Goal: Use online tool/utility: Utilize a website feature to perform a specific function

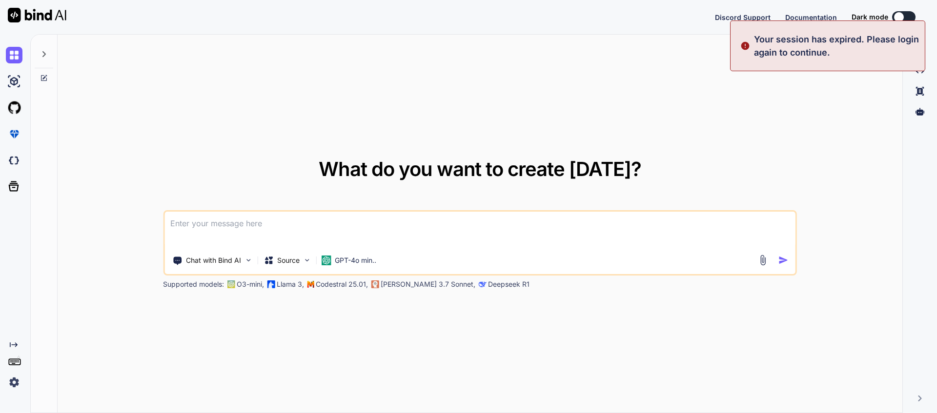
type textarea "x"
click at [894, 22] on div "Your session has expired. Please login again to continue." at bounding box center [827, 45] width 195 height 51
click at [897, 9] on button "Sign in" at bounding box center [894, 17] width 53 height 20
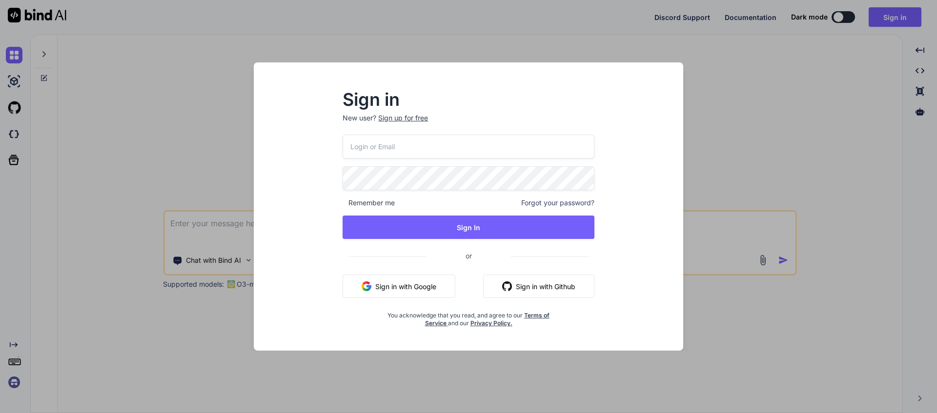
type input "[EMAIL_ADDRESS][DOMAIN_NAME]"
click at [475, 154] on input "[EMAIL_ADDRESS][DOMAIN_NAME]" at bounding box center [468, 147] width 252 height 24
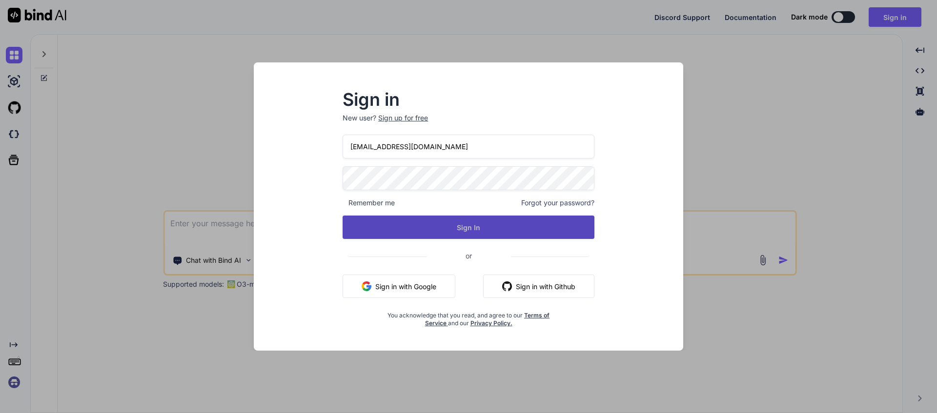
click at [459, 225] on button "Sign In" at bounding box center [468, 227] width 252 height 23
click at [475, 227] on button "Sign In" at bounding box center [468, 227] width 252 height 23
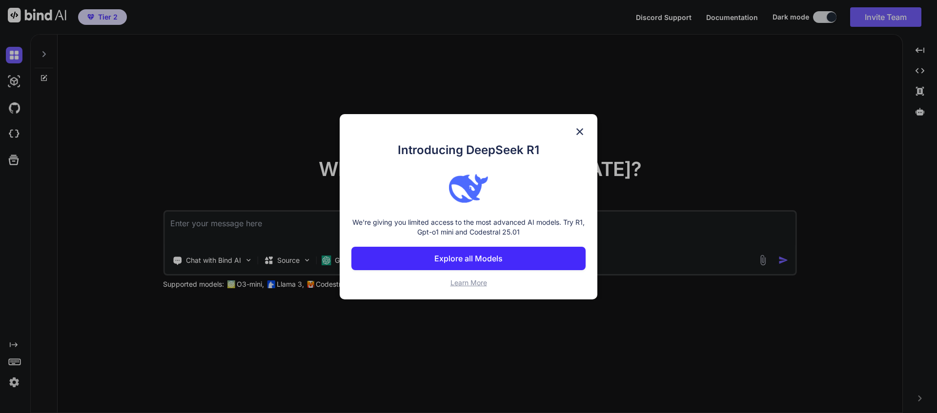
click at [579, 133] on img at bounding box center [580, 132] width 12 height 12
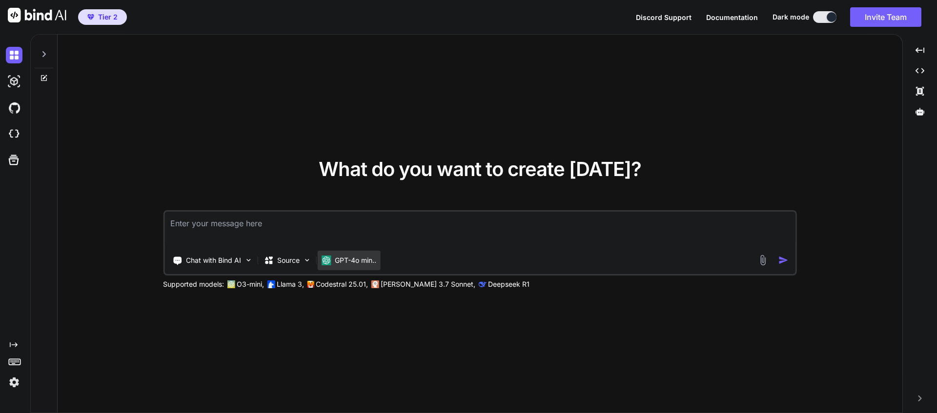
click at [343, 261] on p "GPT-4o min.." at bounding box center [355, 261] width 41 height 10
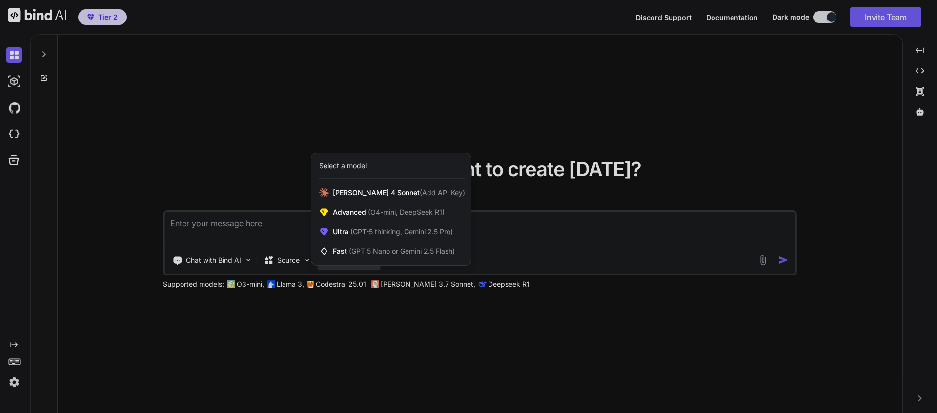
click at [539, 238] on div at bounding box center [468, 206] width 937 height 413
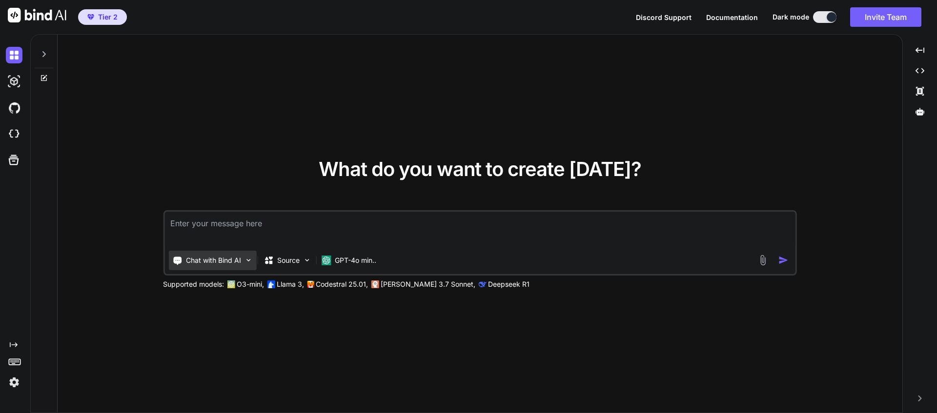
click at [249, 259] on img at bounding box center [248, 260] width 8 height 8
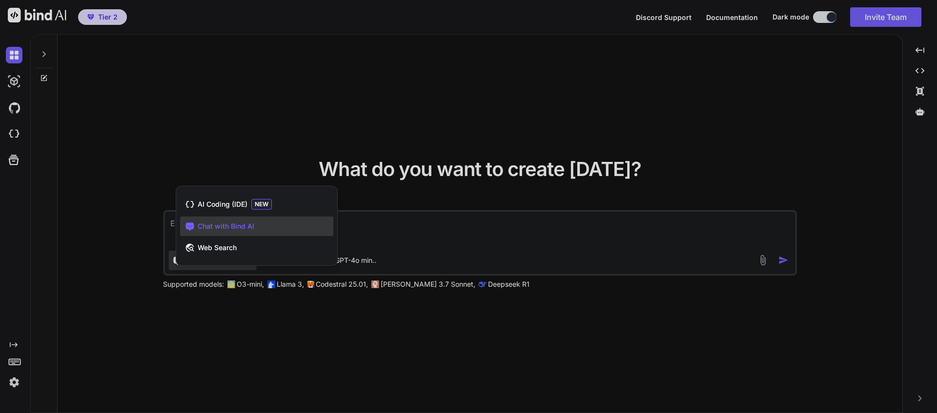
click at [408, 224] on div at bounding box center [468, 206] width 937 height 413
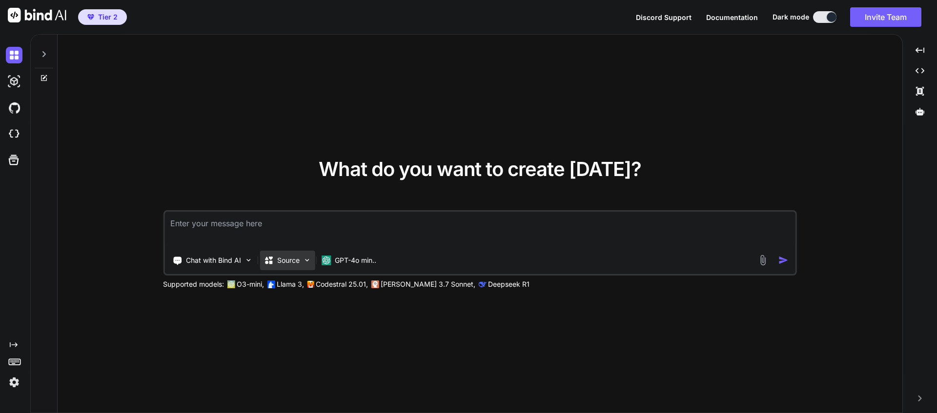
click at [305, 254] on div "Source" at bounding box center [286, 261] width 55 height 20
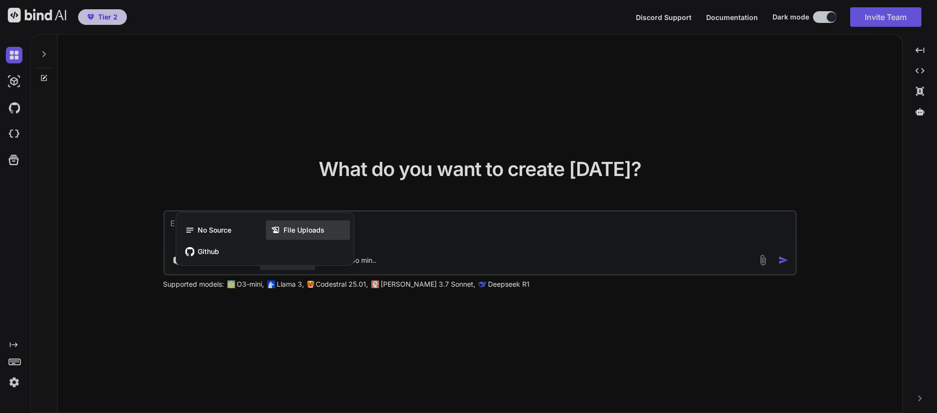
click at [308, 227] on span "File Uploads" at bounding box center [303, 230] width 41 height 10
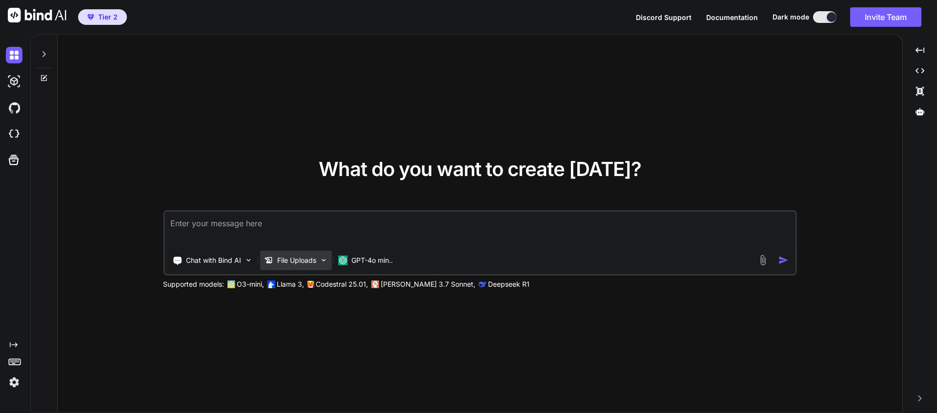
click at [294, 259] on p "File Uploads" at bounding box center [296, 261] width 39 height 10
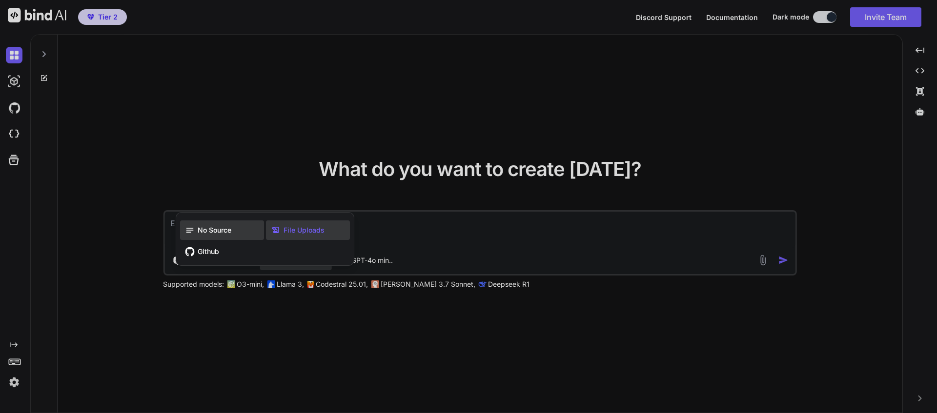
click at [234, 231] on div "No Source" at bounding box center [222, 230] width 84 height 20
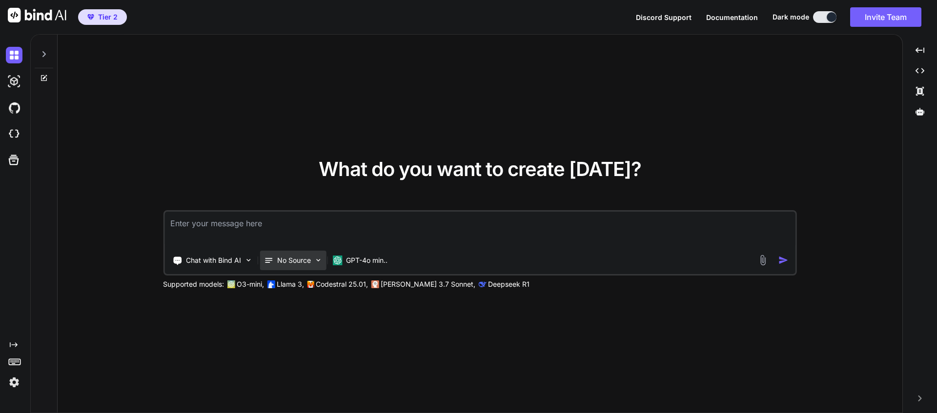
click at [278, 259] on p "No Source" at bounding box center [294, 261] width 34 height 10
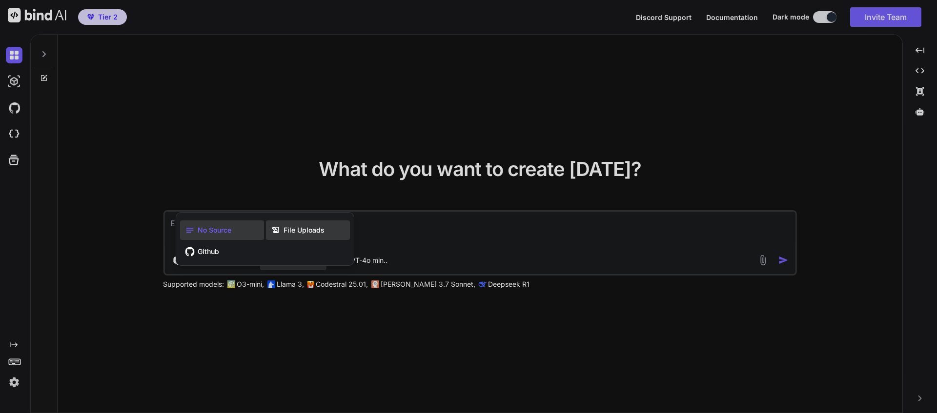
click at [306, 237] on div "File Uploads" at bounding box center [308, 230] width 84 height 20
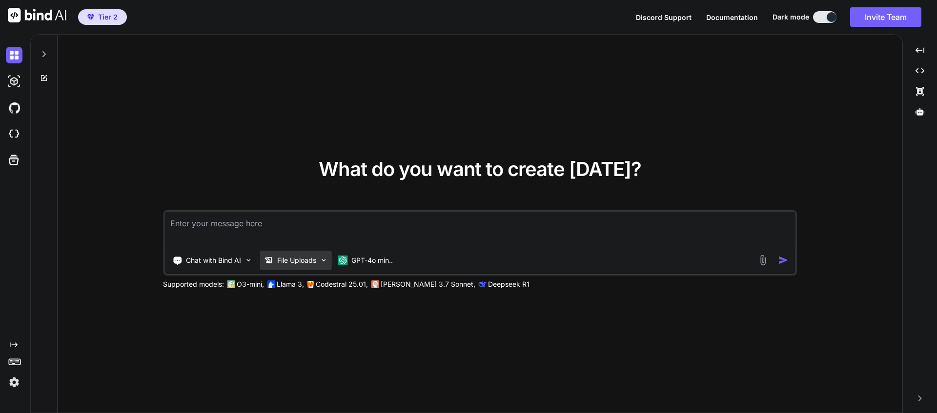
click at [302, 261] on p "File Uploads" at bounding box center [296, 261] width 39 height 10
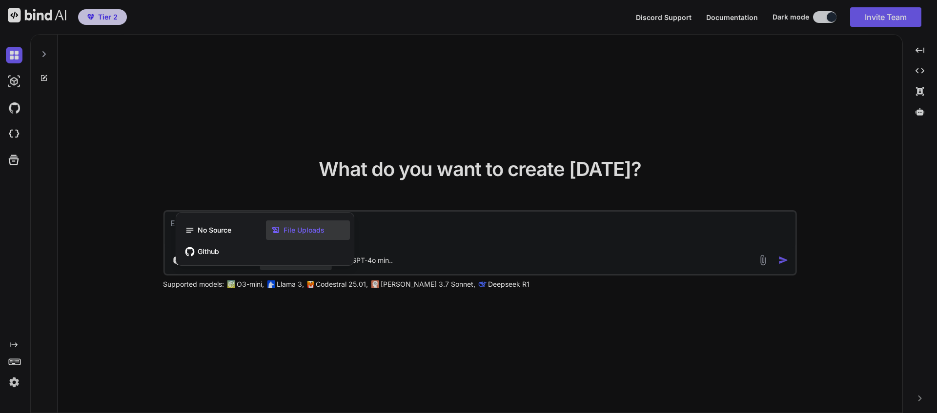
click at [511, 226] on div at bounding box center [468, 206] width 937 height 413
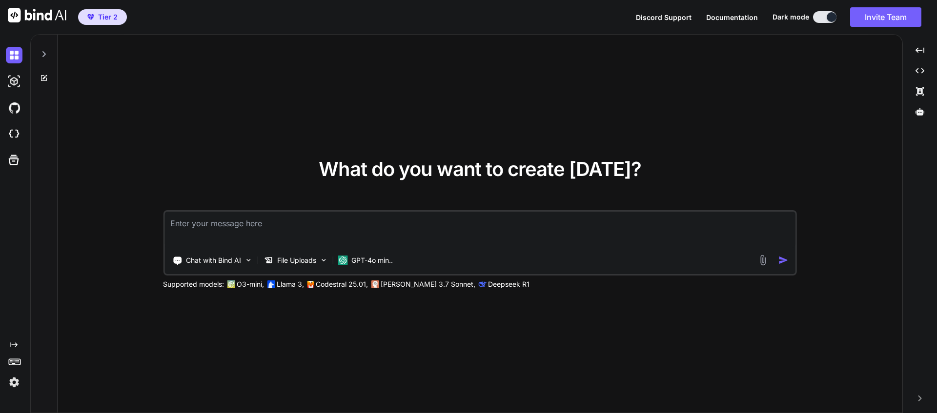
click at [756, 257] on div "Chat with Bind AI File Uploads GPT-4o min.." at bounding box center [460, 261] width 593 height 20
click at [763, 259] on img at bounding box center [762, 260] width 11 height 11
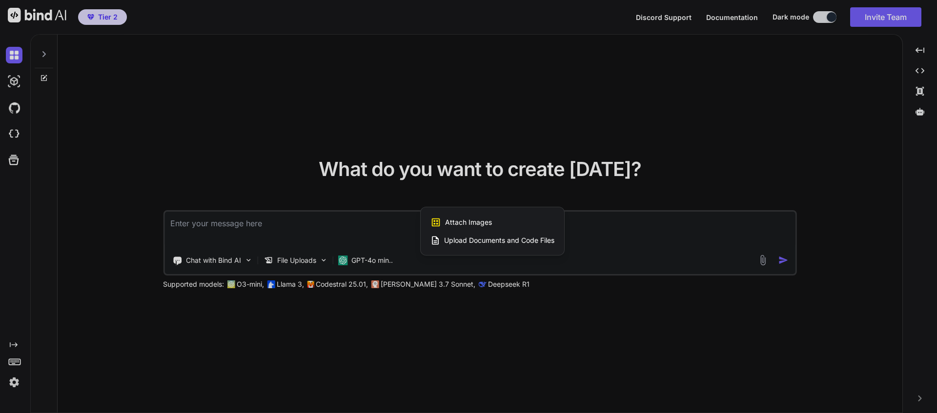
click at [494, 243] on span "Upload Documents and Code Files" at bounding box center [499, 241] width 110 height 10
type textarea "x"
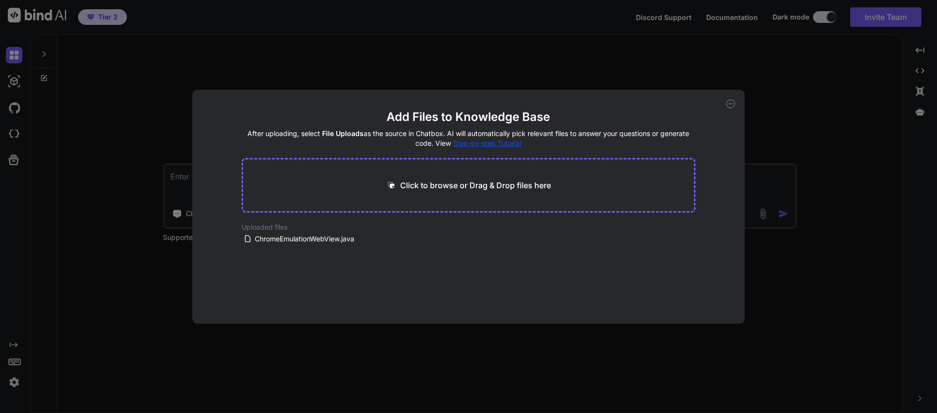
click at [448, 181] on p "Click to browse or Drag & Drop files here" at bounding box center [475, 186] width 151 height 12
type input "C:\fakepath\extracted_bootloader_disass_part1.txt"
